Goal: Task Accomplishment & Management: Use online tool/utility

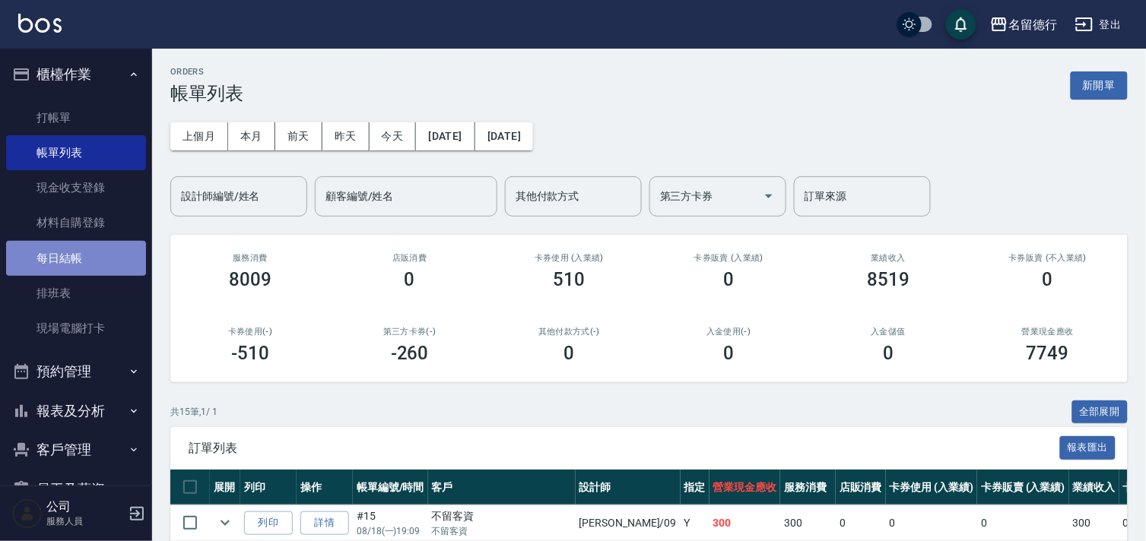
click at [85, 255] on link "每日結帳" at bounding box center [76, 258] width 140 height 35
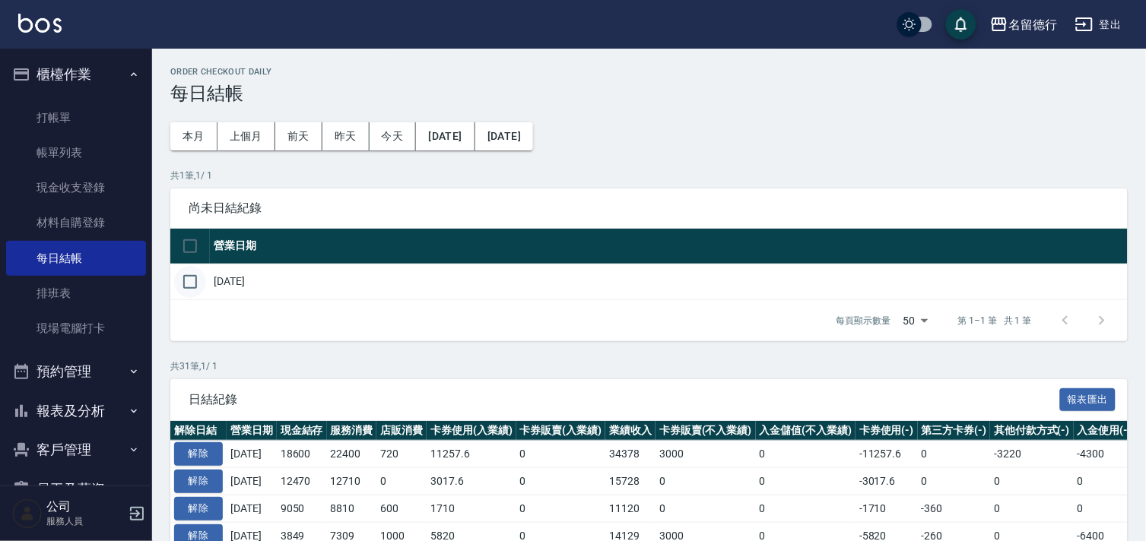
click at [192, 281] on input "checkbox" at bounding box center [190, 282] width 32 height 32
checkbox input "true"
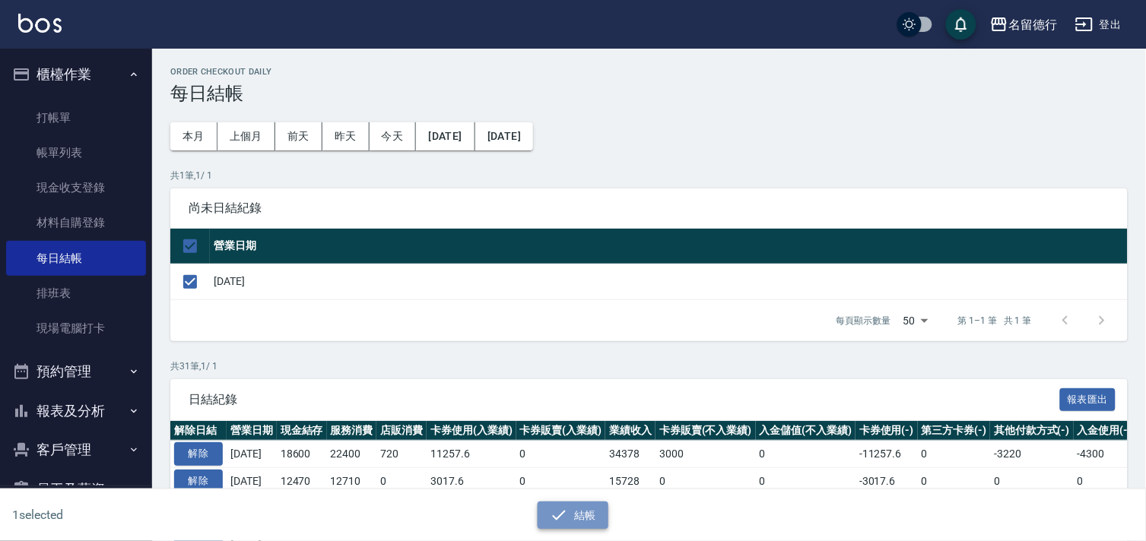
click at [589, 511] on button "結帳" at bounding box center [573, 516] width 71 height 28
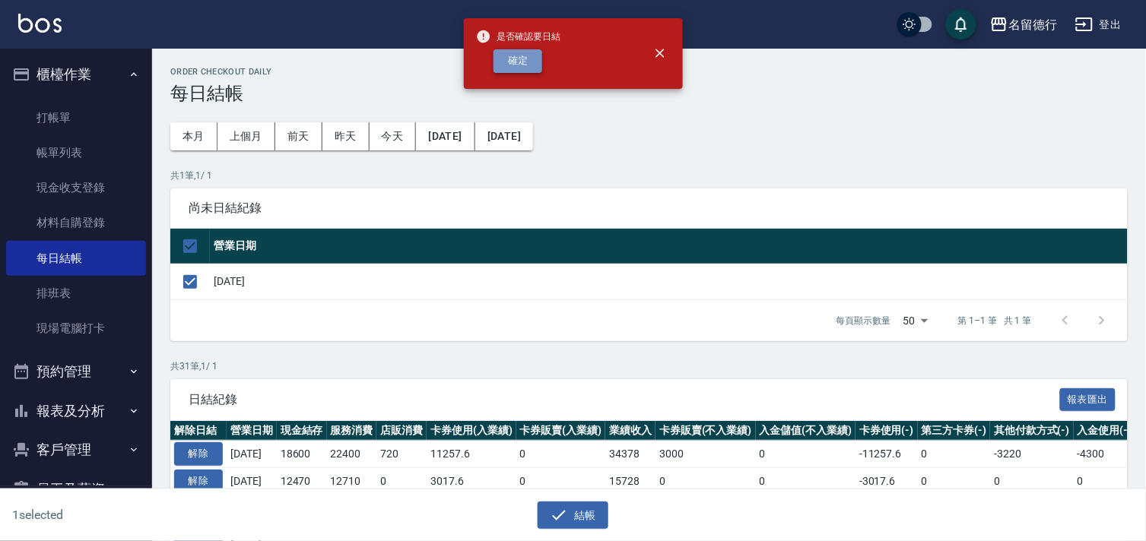
click at [520, 56] on button "確定" at bounding box center [517, 61] width 49 height 24
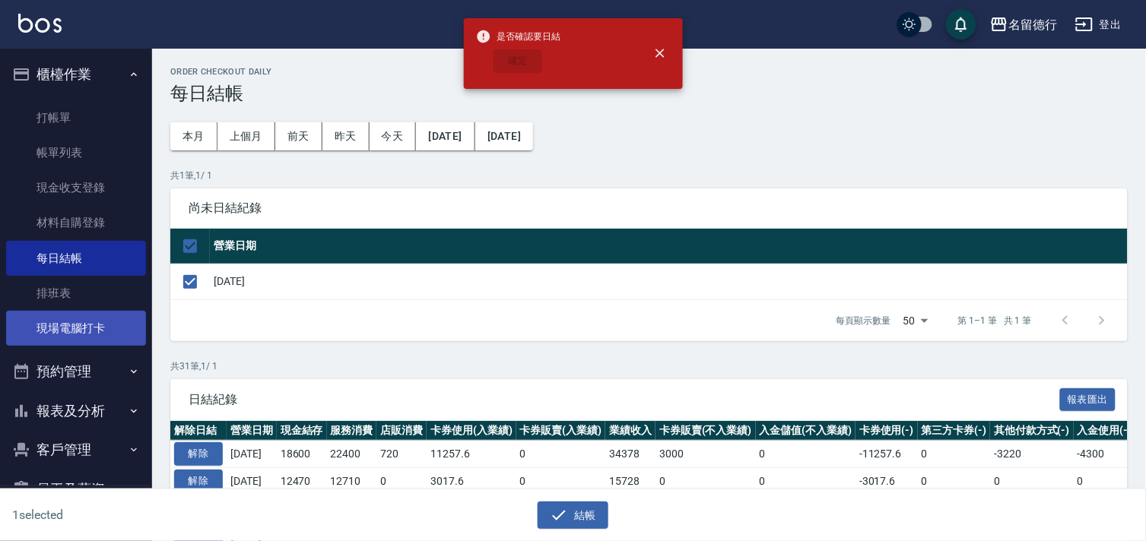
checkbox input "false"
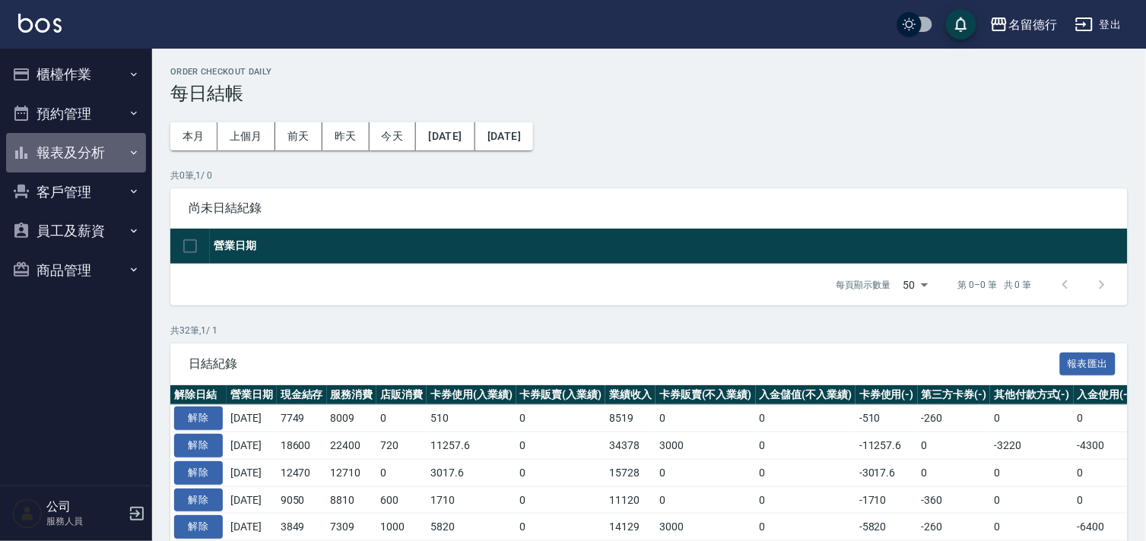
click at [49, 157] on button "報表及分析" at bounding box center [76, 153] width 140 height 40
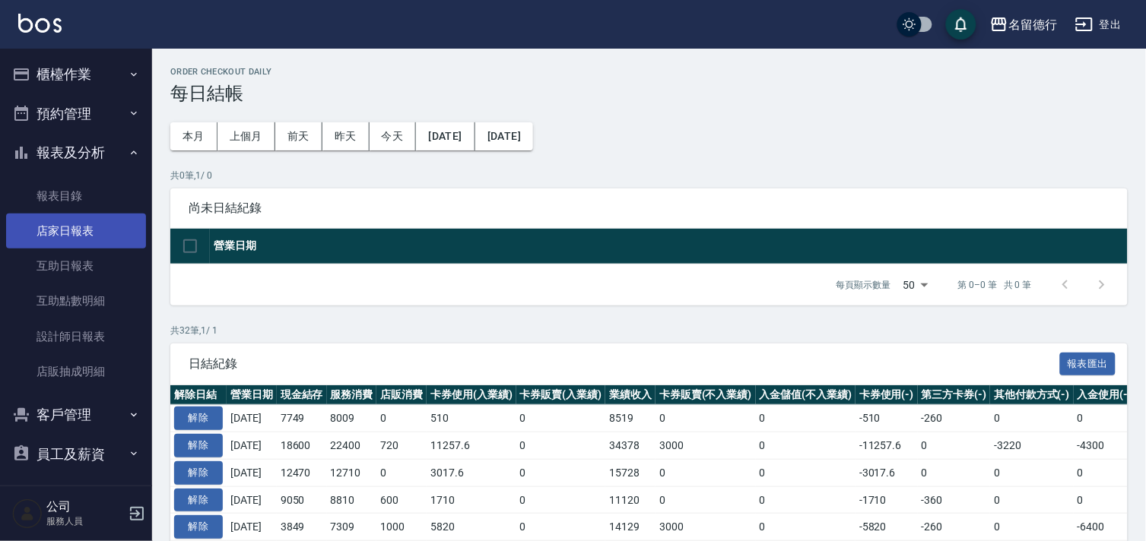
click at [49, 234] on link "店家日報表" at bounding box center [76, 231] width 140 height 35
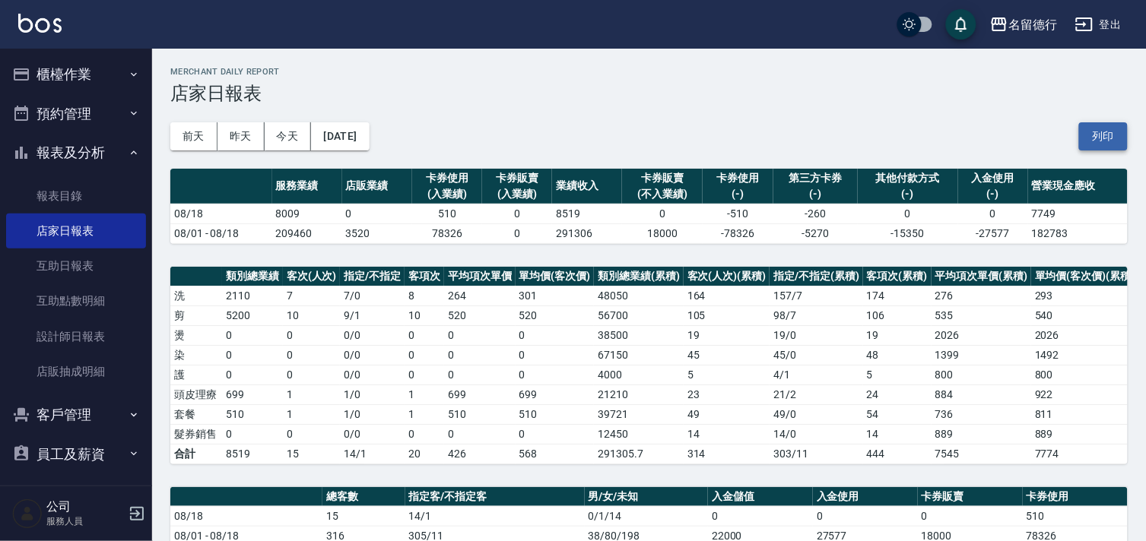
click at [1095, 147] on button "列印" at bounding box center [1103, 136] width 49 height 28
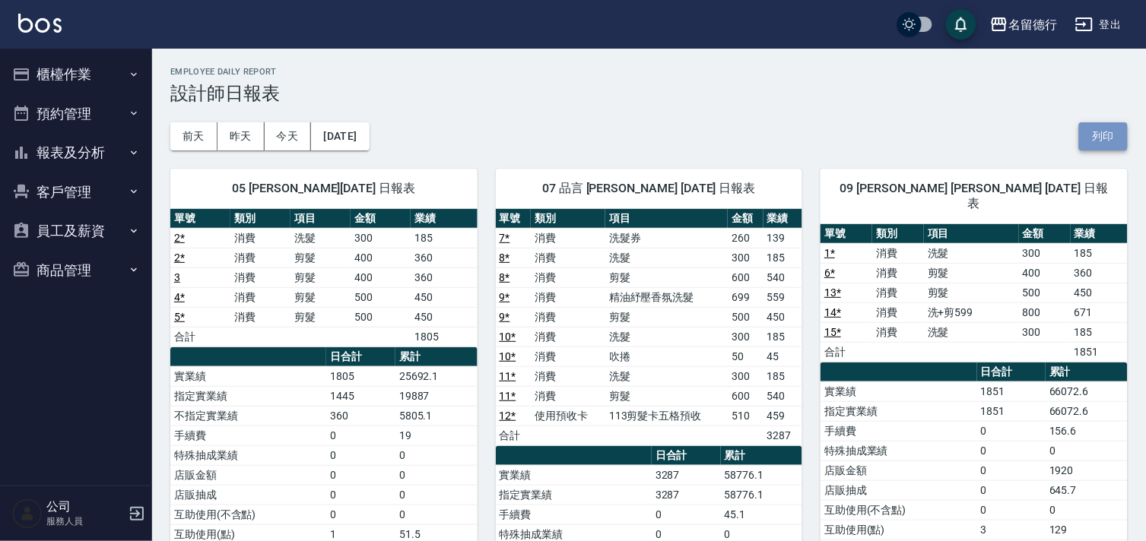
click at [1106, 135] on button "列印" at bounding box center [1103, 136] width 49 height 28
